Goal: Information Seeking & Learning: Learn about a topic

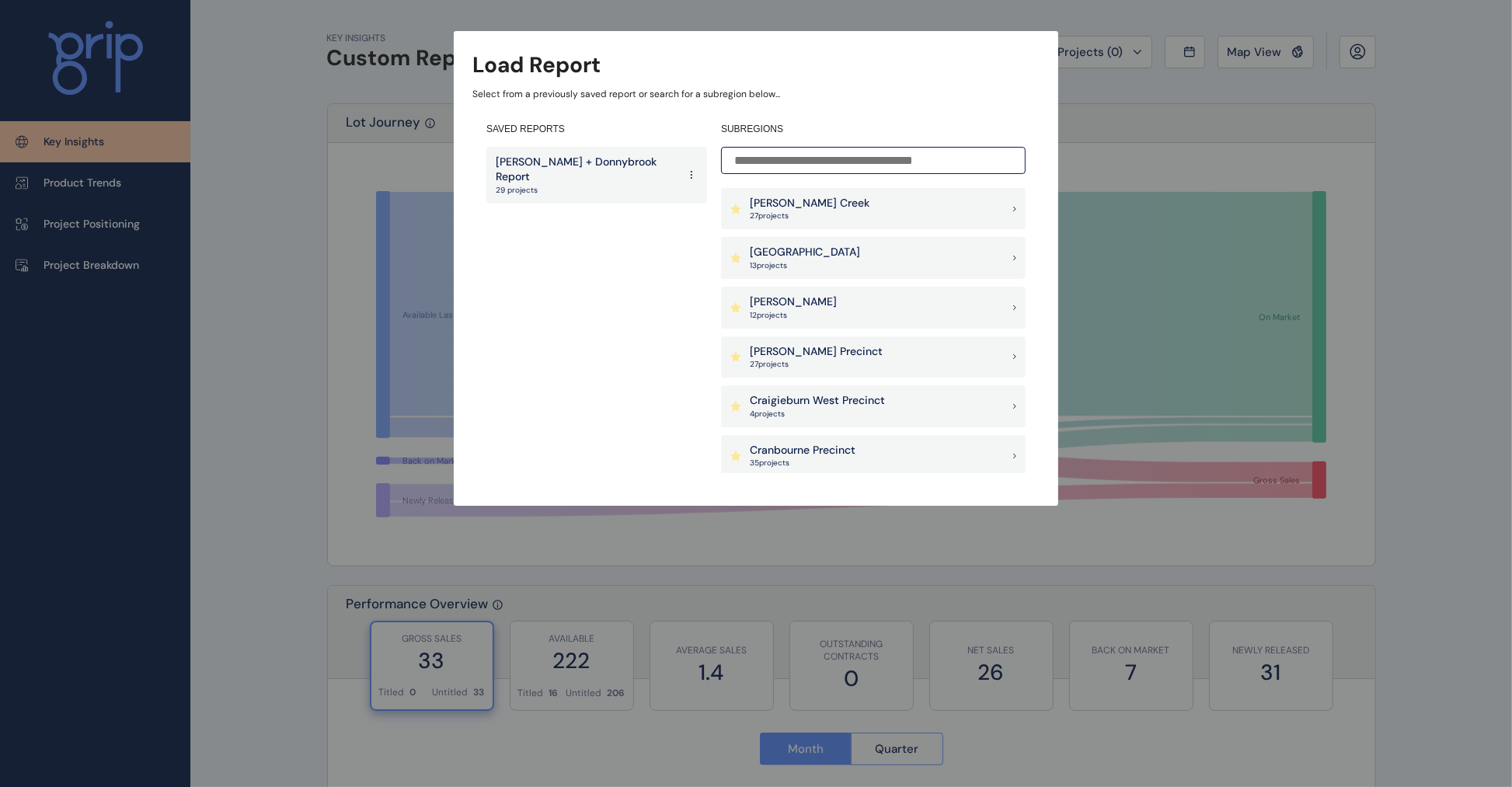
click at [850, 200] on div "[PERSON_NAME] Creek 27 project s" at bounding box center [874, 208] width 305 height 42
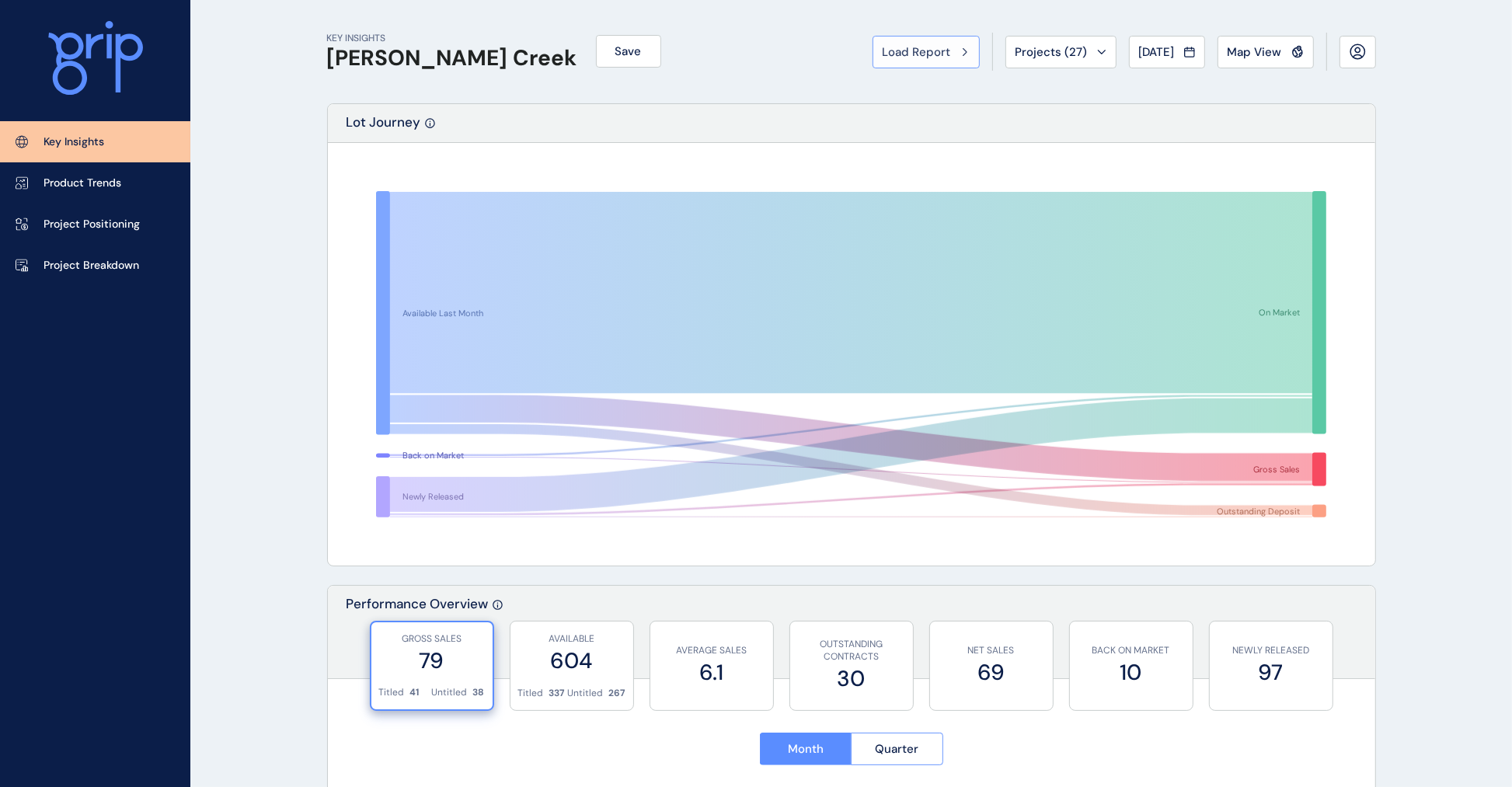
click at [935, 53] on span "Load Report" at bounding box center [916, 52] width 68 height 16
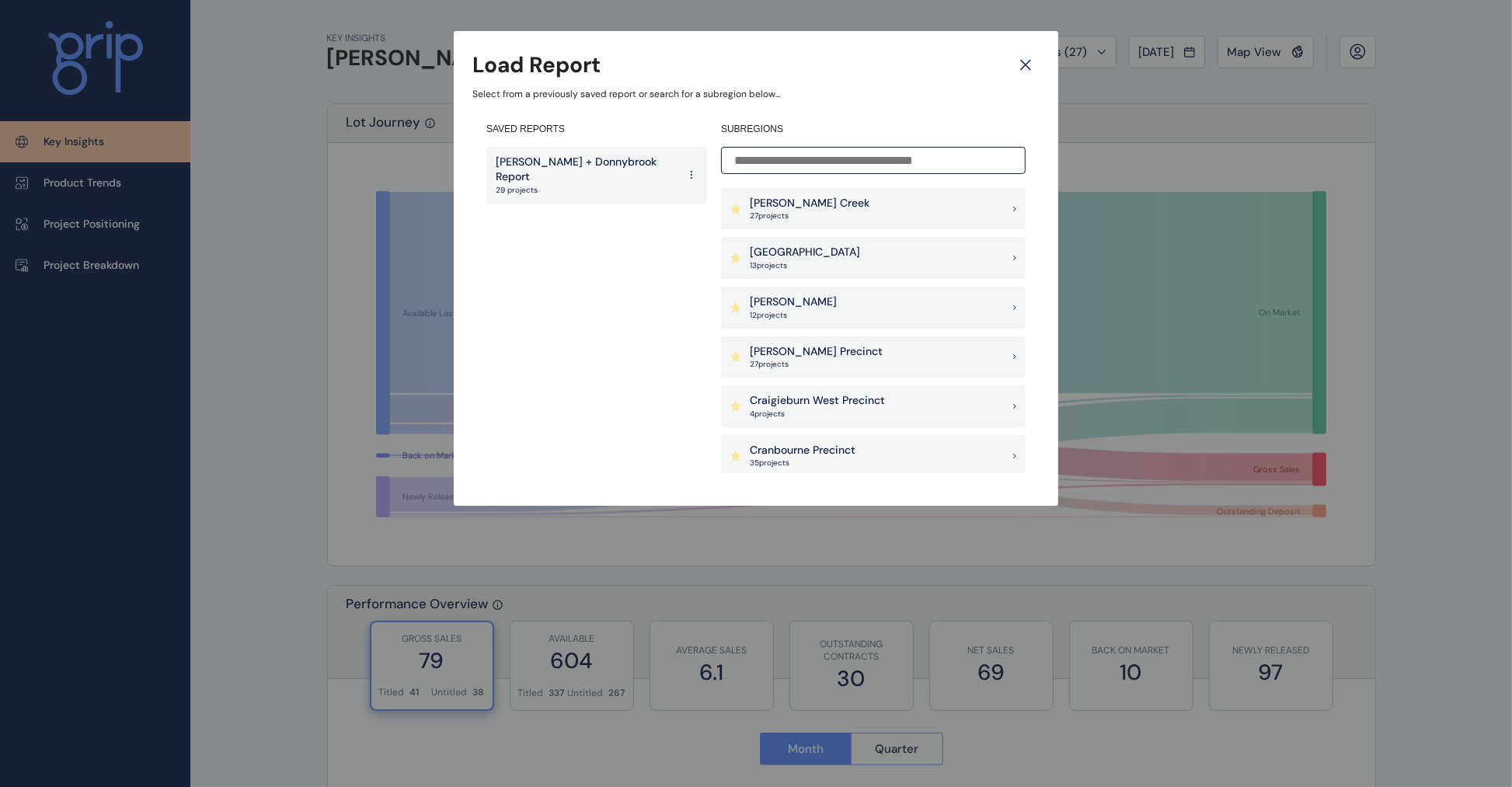
click at [756, 246] on p "[GEOGRAPHIC_DATA]" at bounding box center [805, 252] width 110 height 16
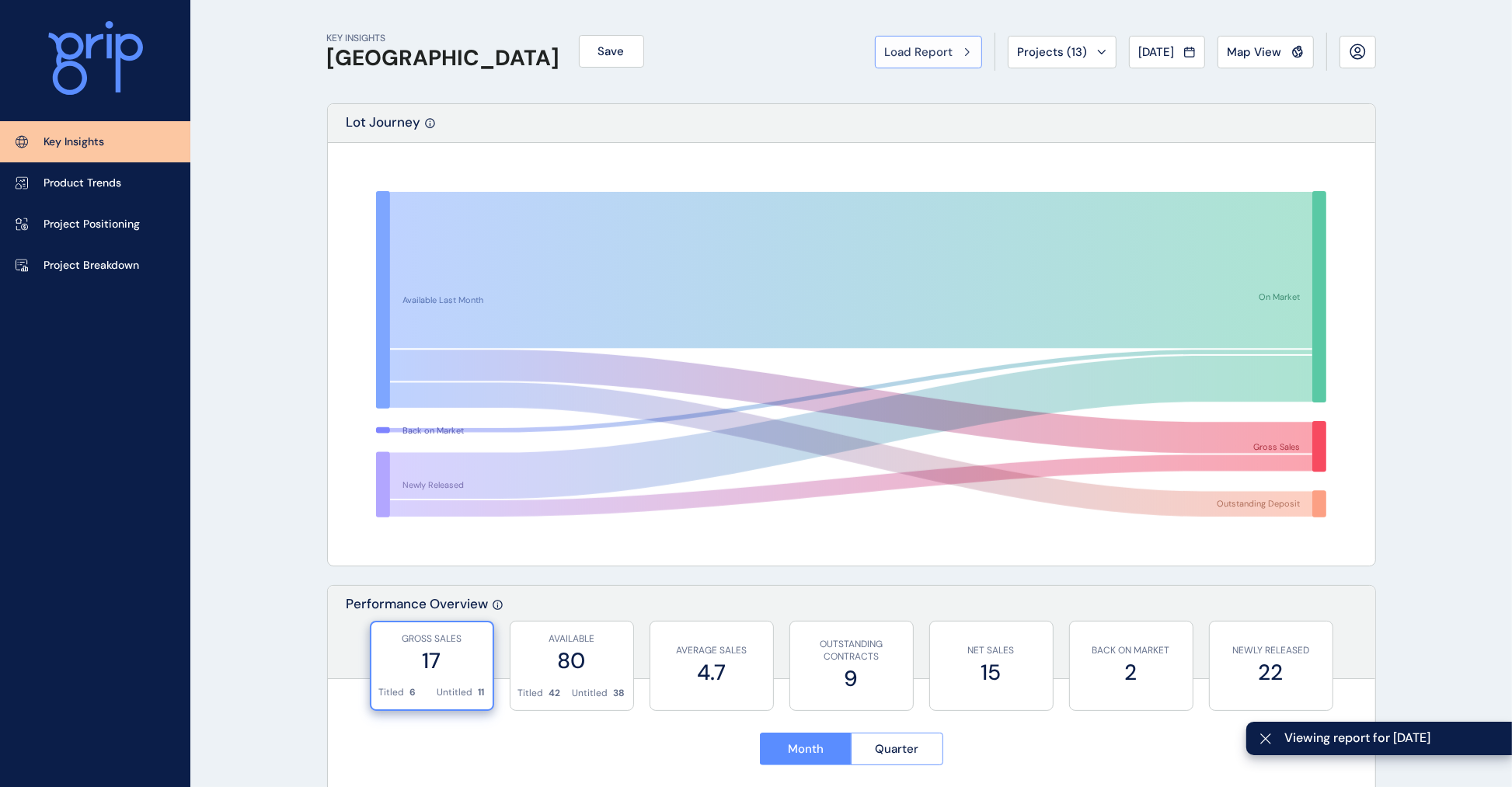
click at [926, 52] on span "Load Report" at bounding box center [919, 52] width 68 height 16
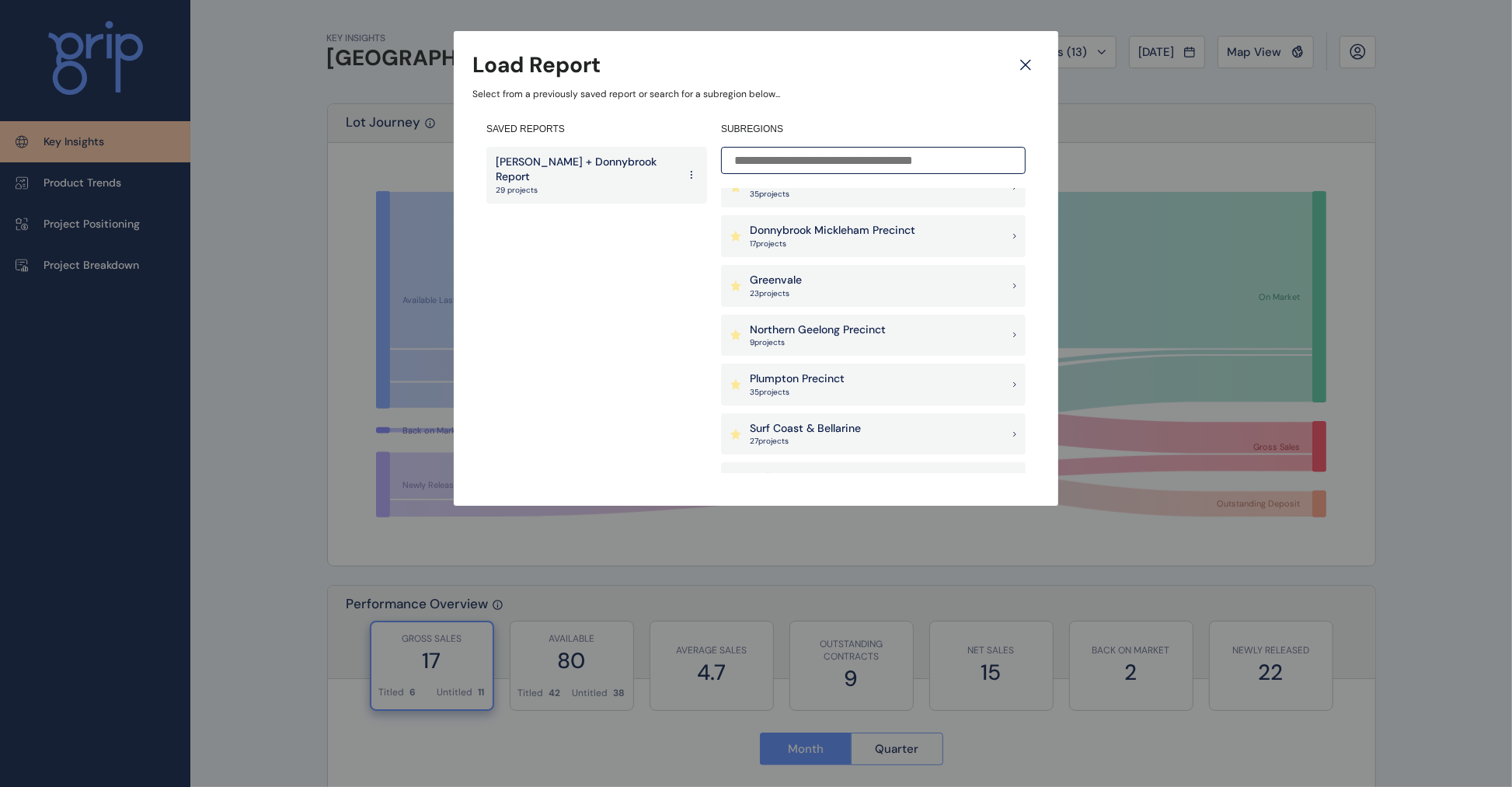
scroll to position [291, 0]
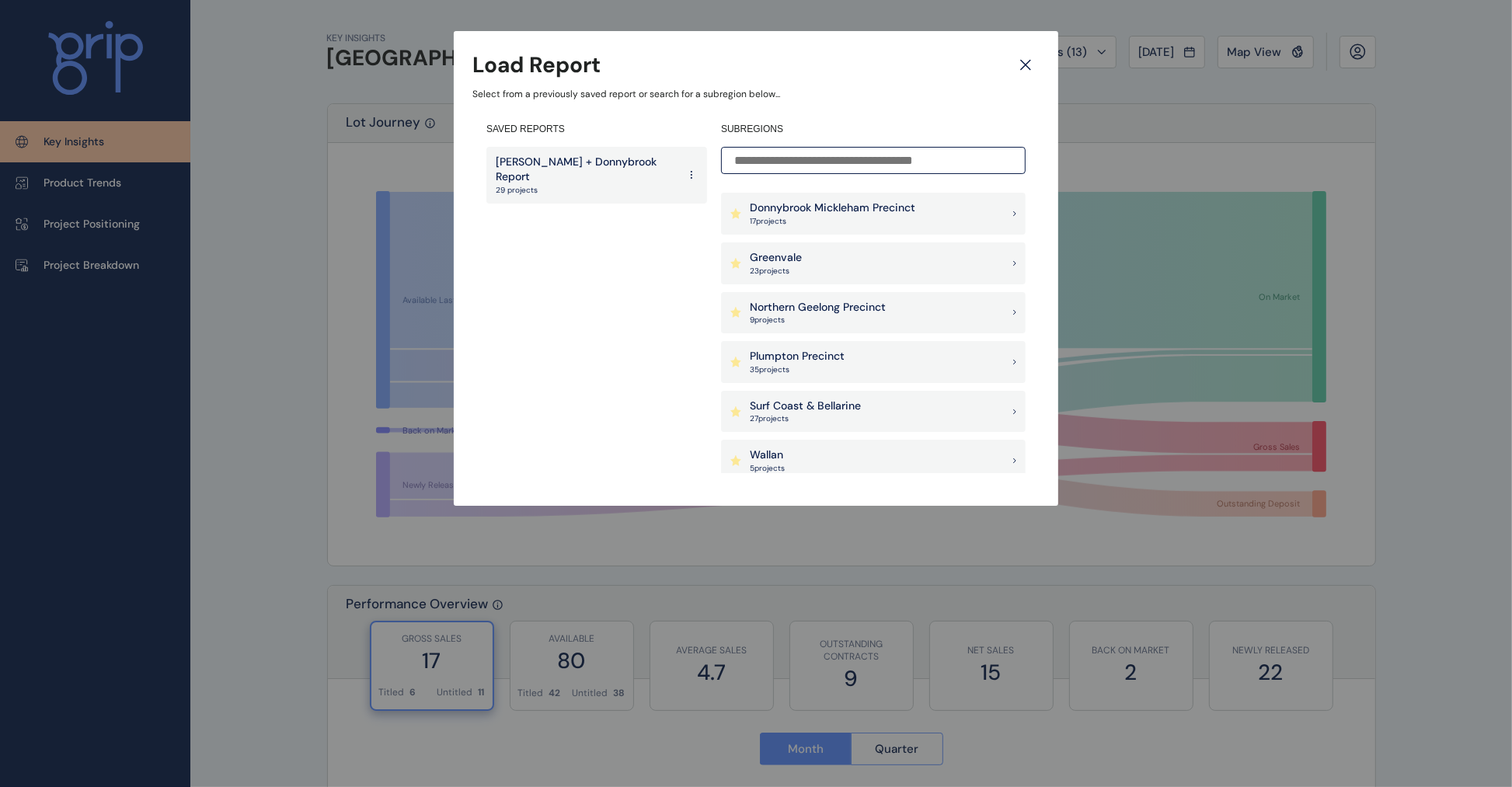
click at [883, 309] on p "Northern Geelong Precinct" at bounding box center [817, 308] width 136 height 16
